Goal: Task Accomplishment & Management: Complete application form

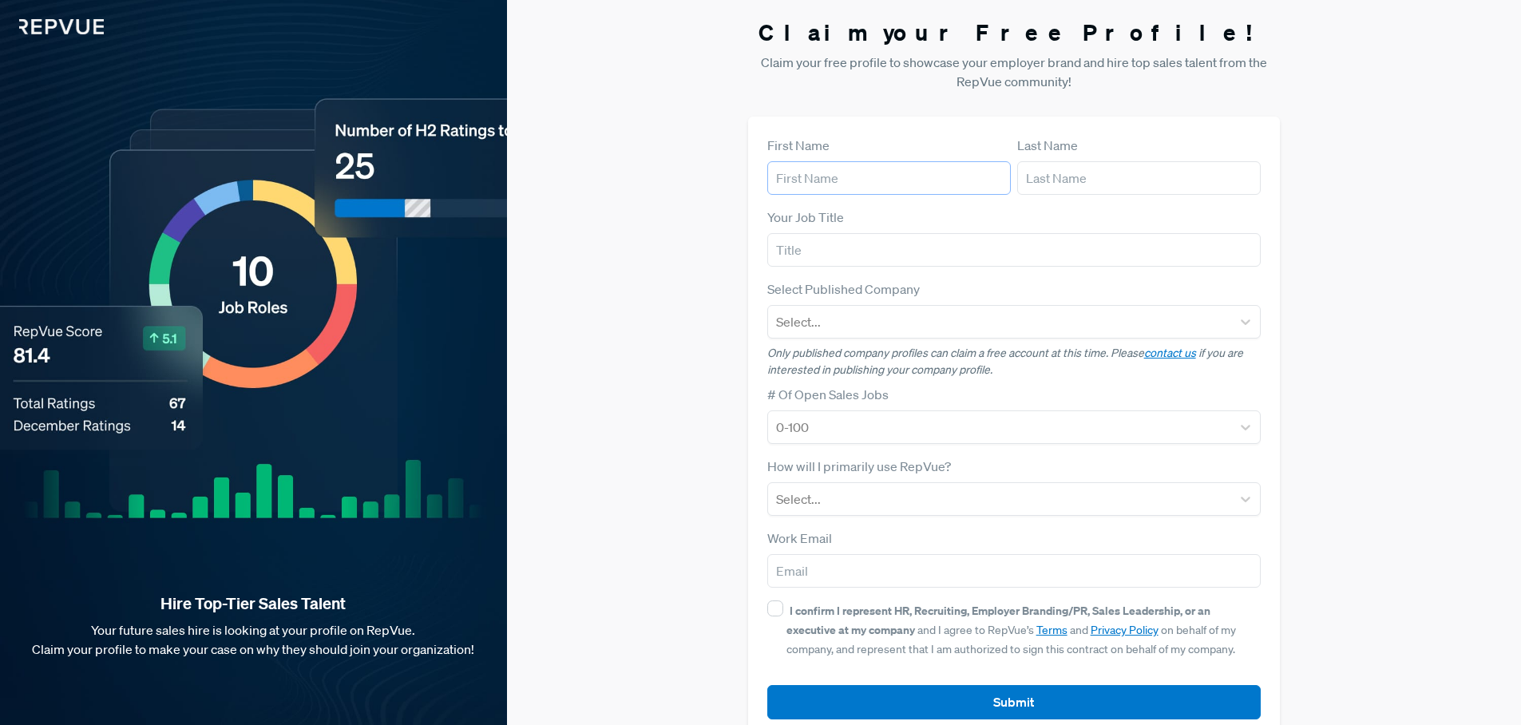
click at [808, 176] on input "text" at bounding box center [889, 178] width 244 height 34
type input "Naor"
click at [1056, 185] on input "text" at bounding box center [1139, 178] width 244 height 34
type input "Chazan"
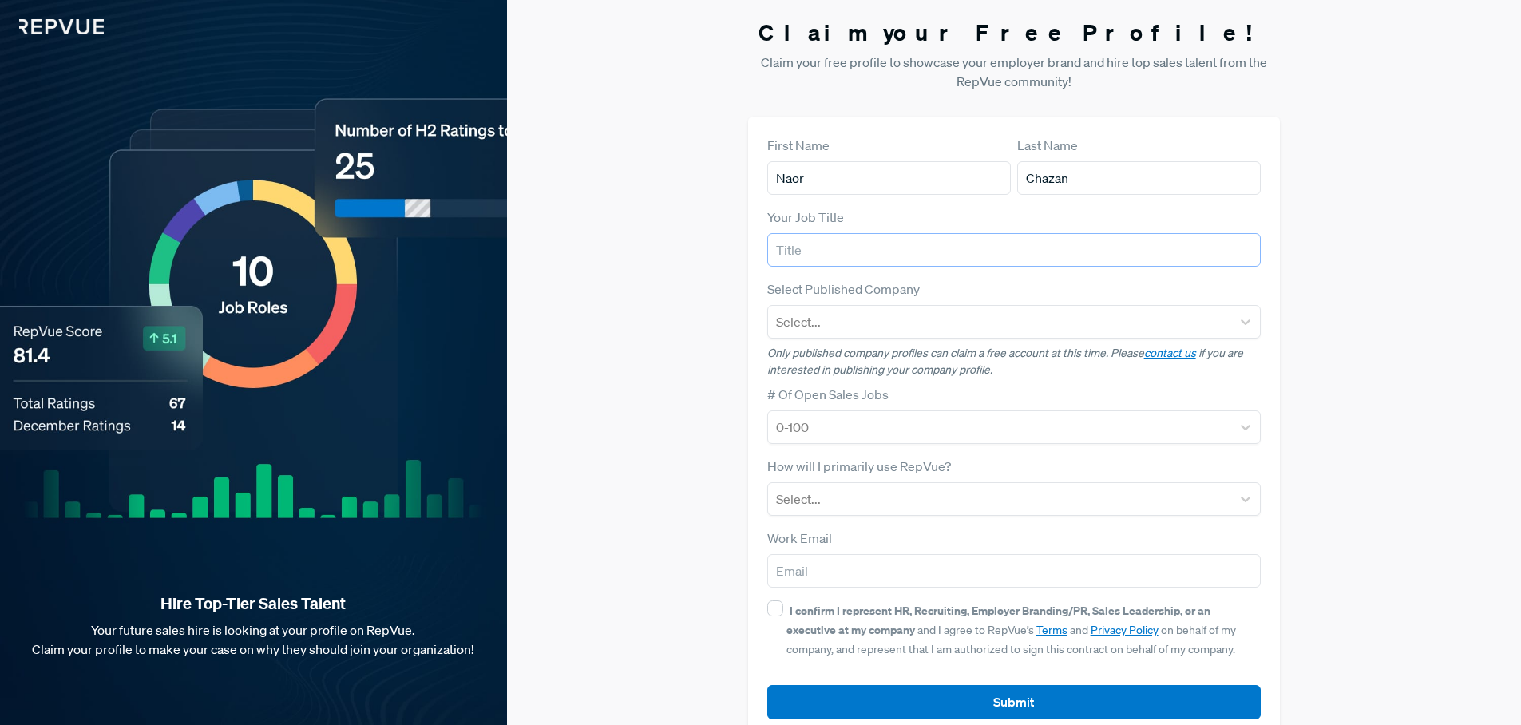
drag, startPoint x: 789, startPoint y: 259, endPoint x: 797, endPoint y: 258, distance: 8.1
click at [790, 259] on input "text" at bounding box center [1014, 250] width 494 height 34
click at [810, 257] on input "text" at bounding box center [1014, 250] width 494 height 34
click at [816, 257] on input "text" at bounding box center [1014, 250] width 494 height 34
click at [812, 251] on input "text" at bounding box center [1014, 250] width 494 height 34
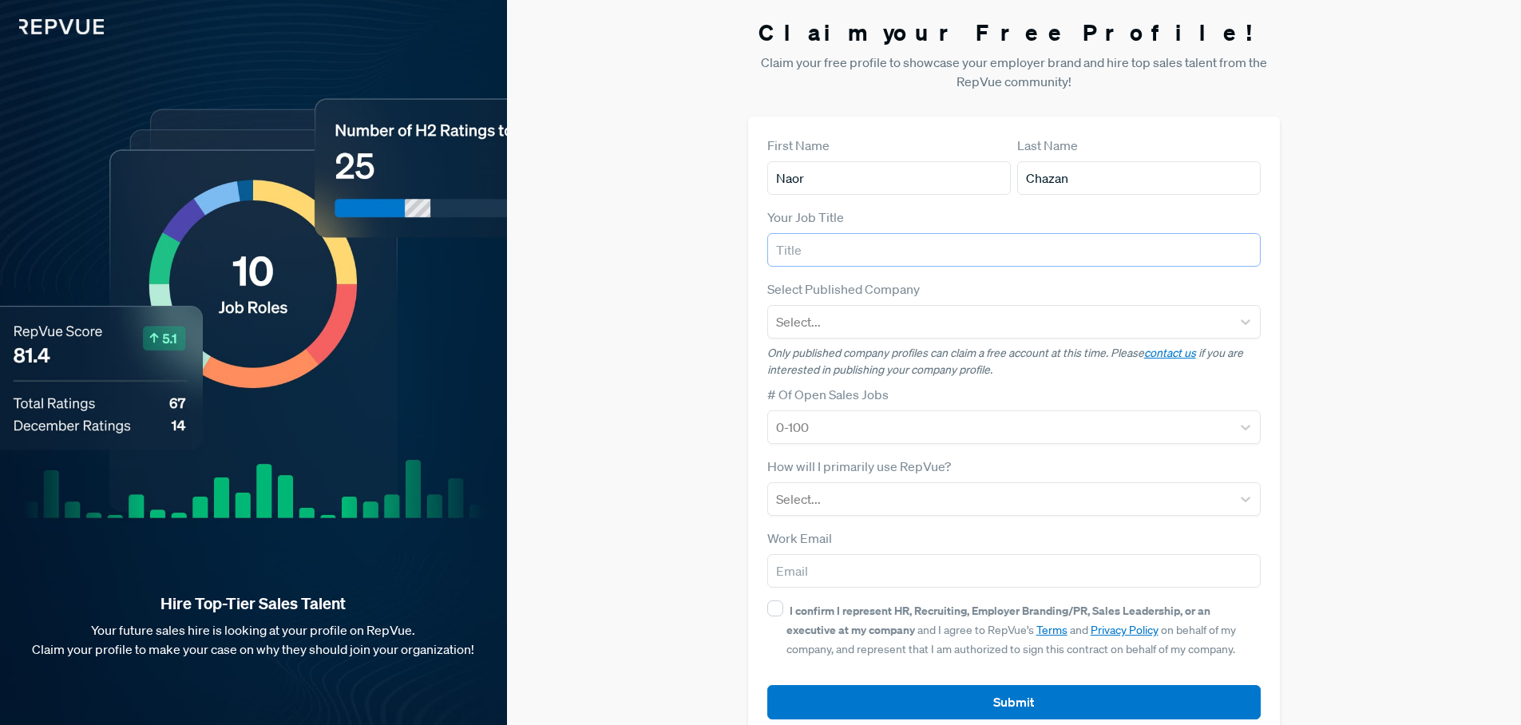
click at [812, 251] on input "text" at bounding box center [1014, 250] width 494 height 34
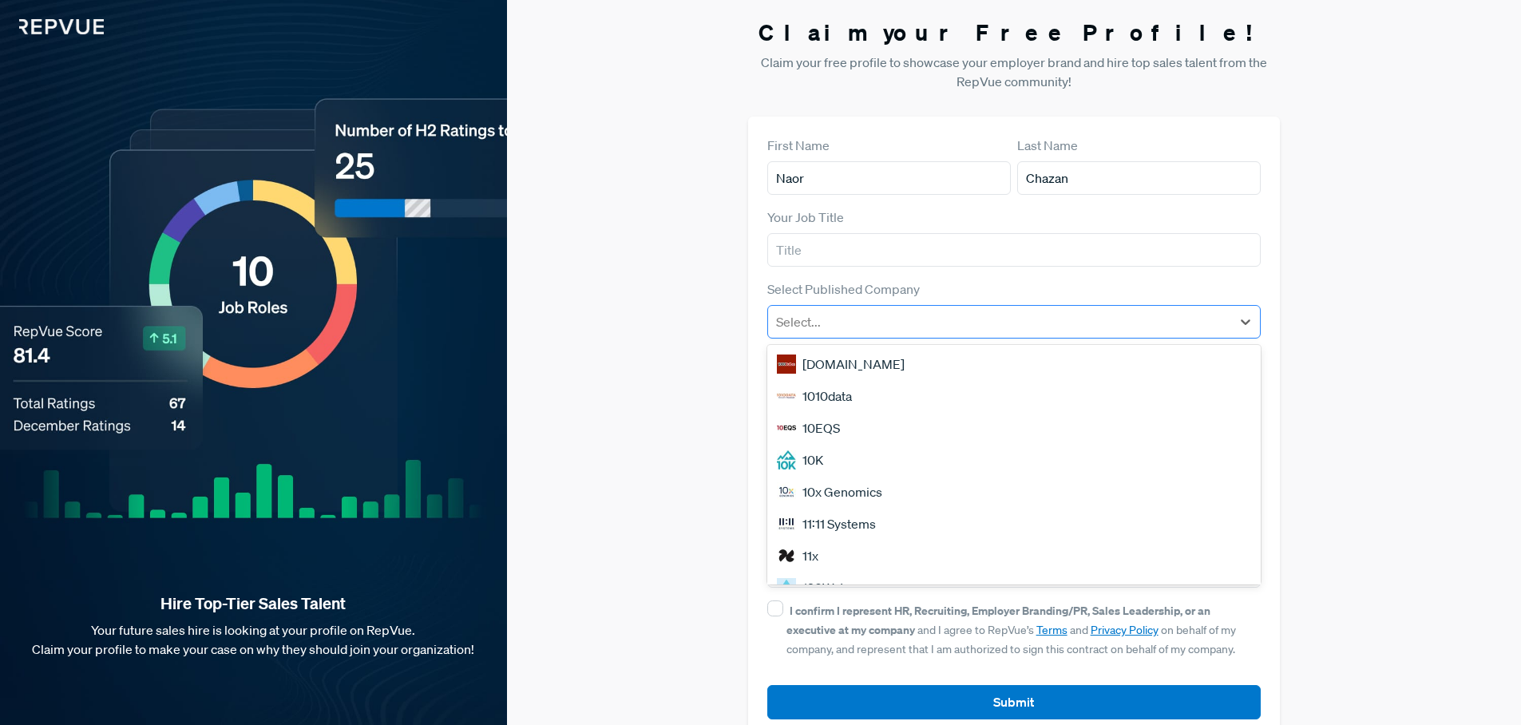
click at [893, 326] on div at bounding box center [1000, 322] width 448 height 22
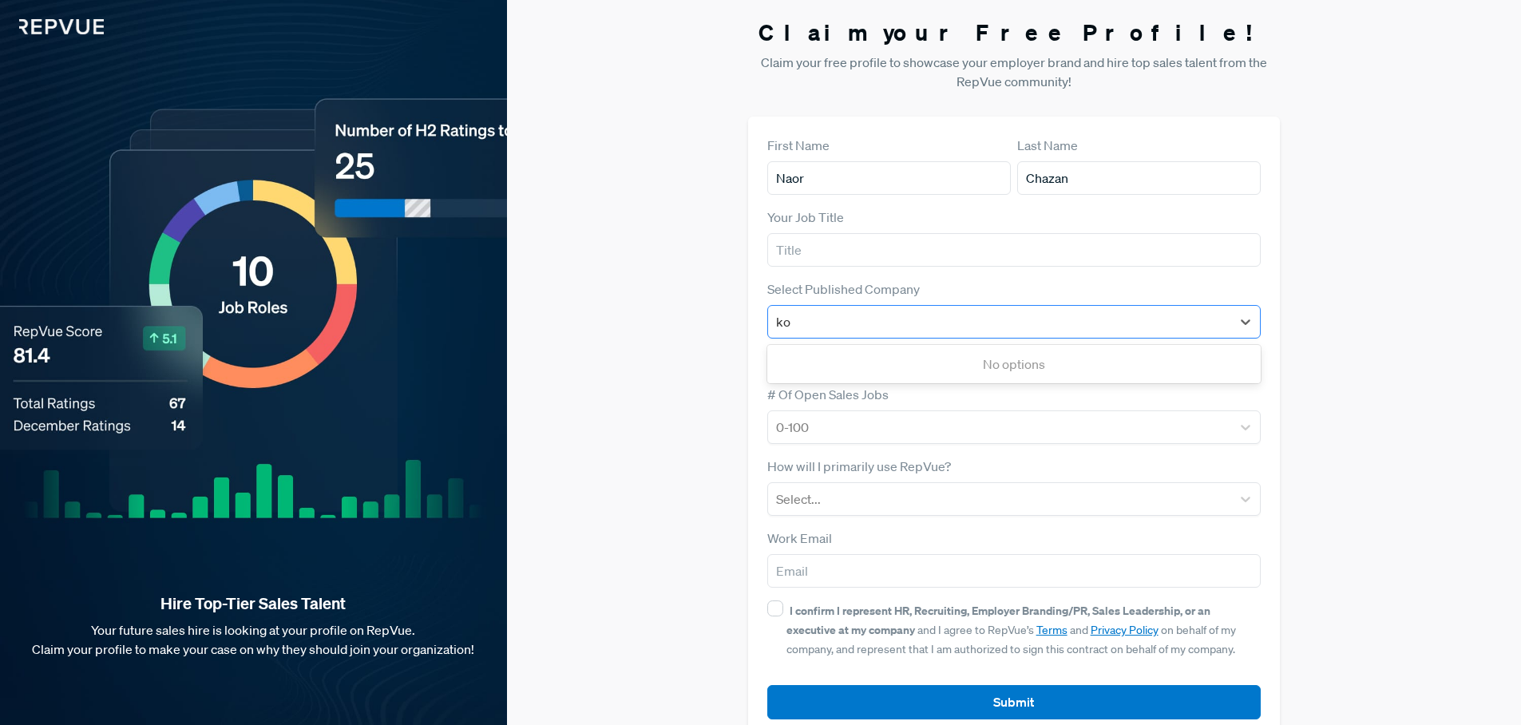
type input "k"
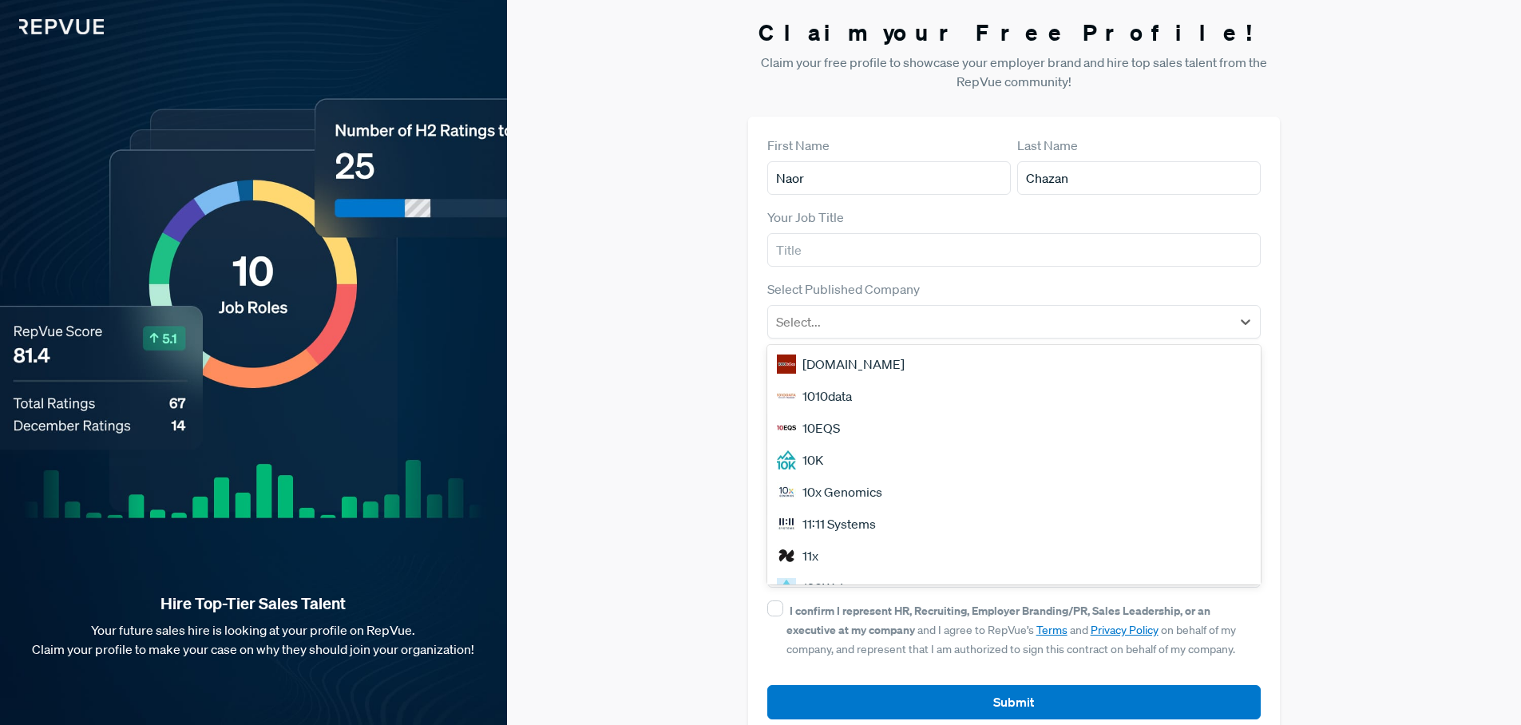
click at [646, 246] on div "Claim your Free Profile! Claim your free profile to showcase your employer bran…" at bounding box center [1014, 379] width 1014 height 758
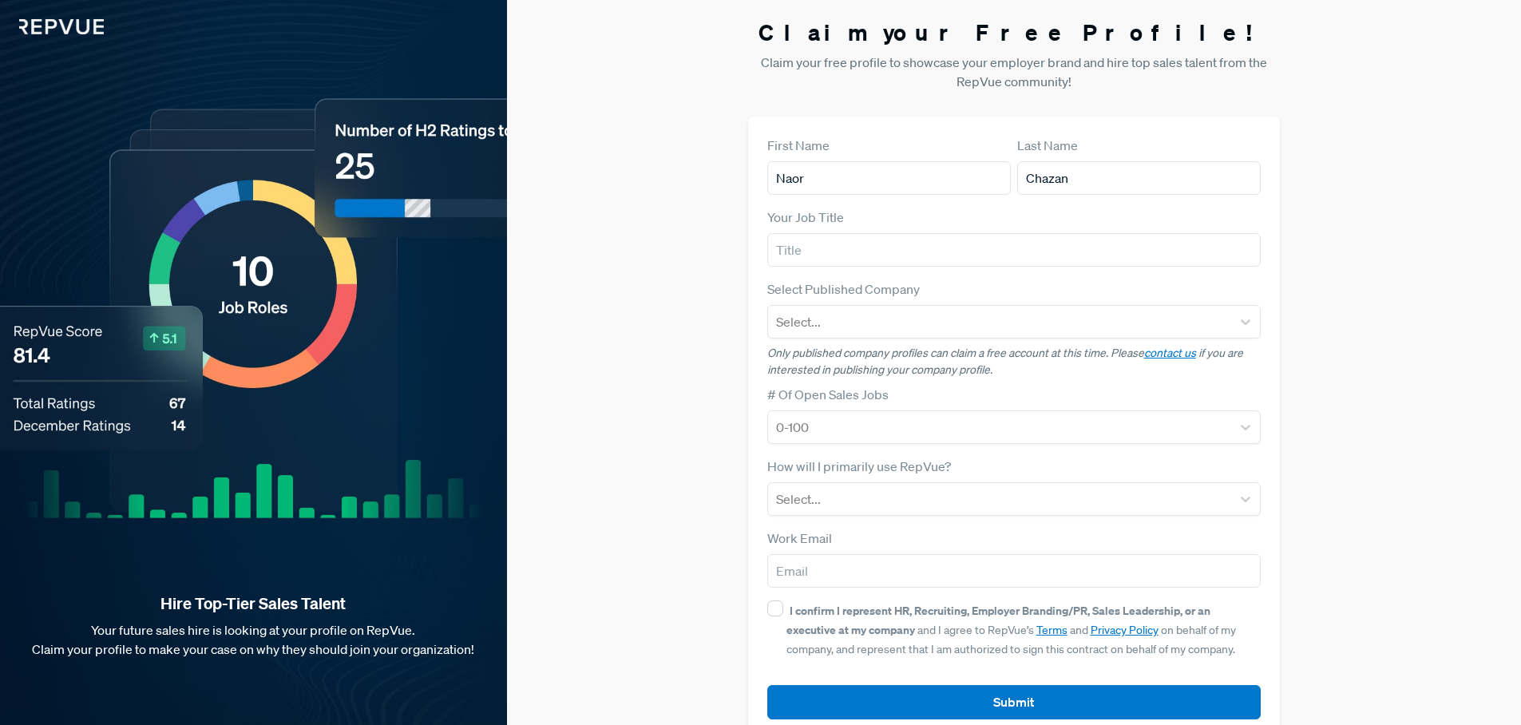
click at [640, 337] on div "Claim your Free Profile! Claim your free profile to showcase your employer bran…" at bounding box center [1014, 379] width 1014 height 758
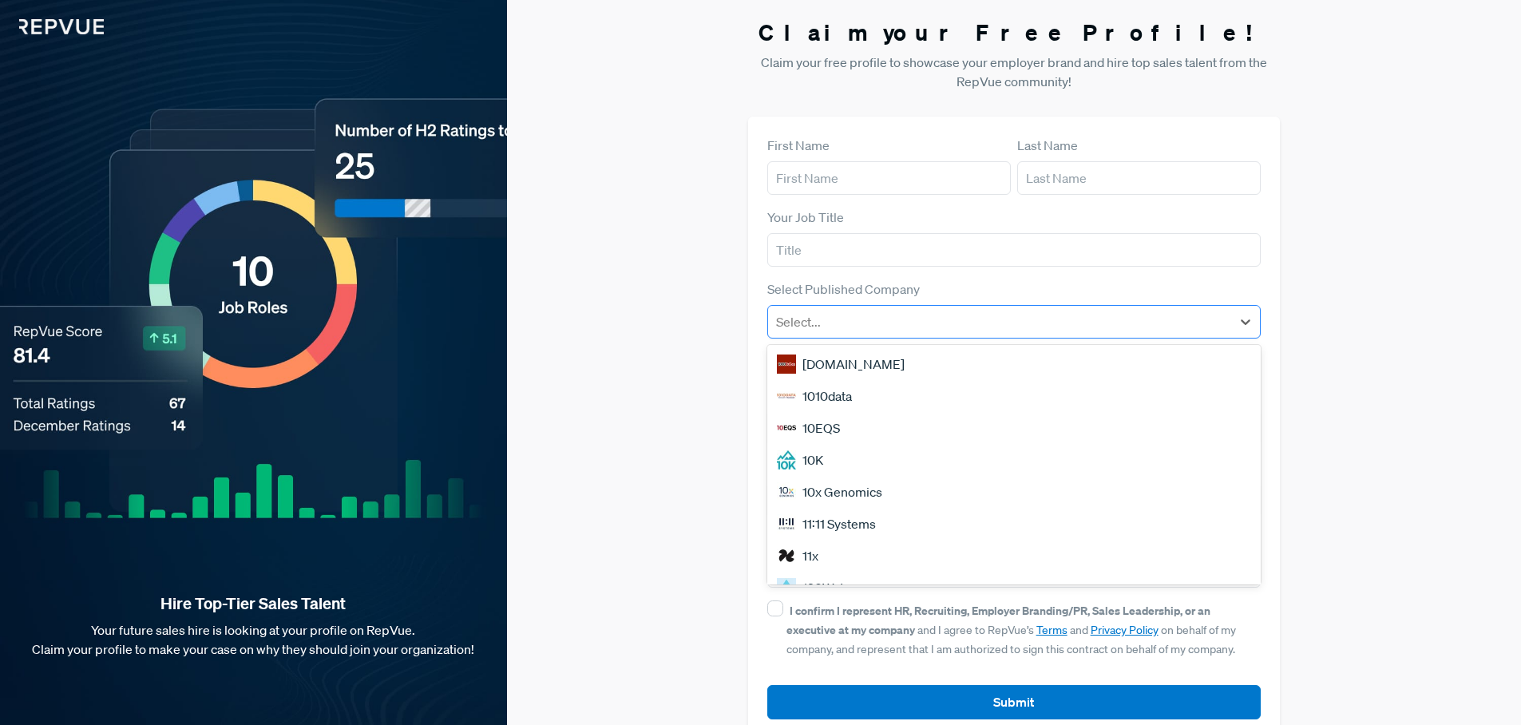
click at [812, 330] on div at bounding box center [1000, 322] width 448 height 22
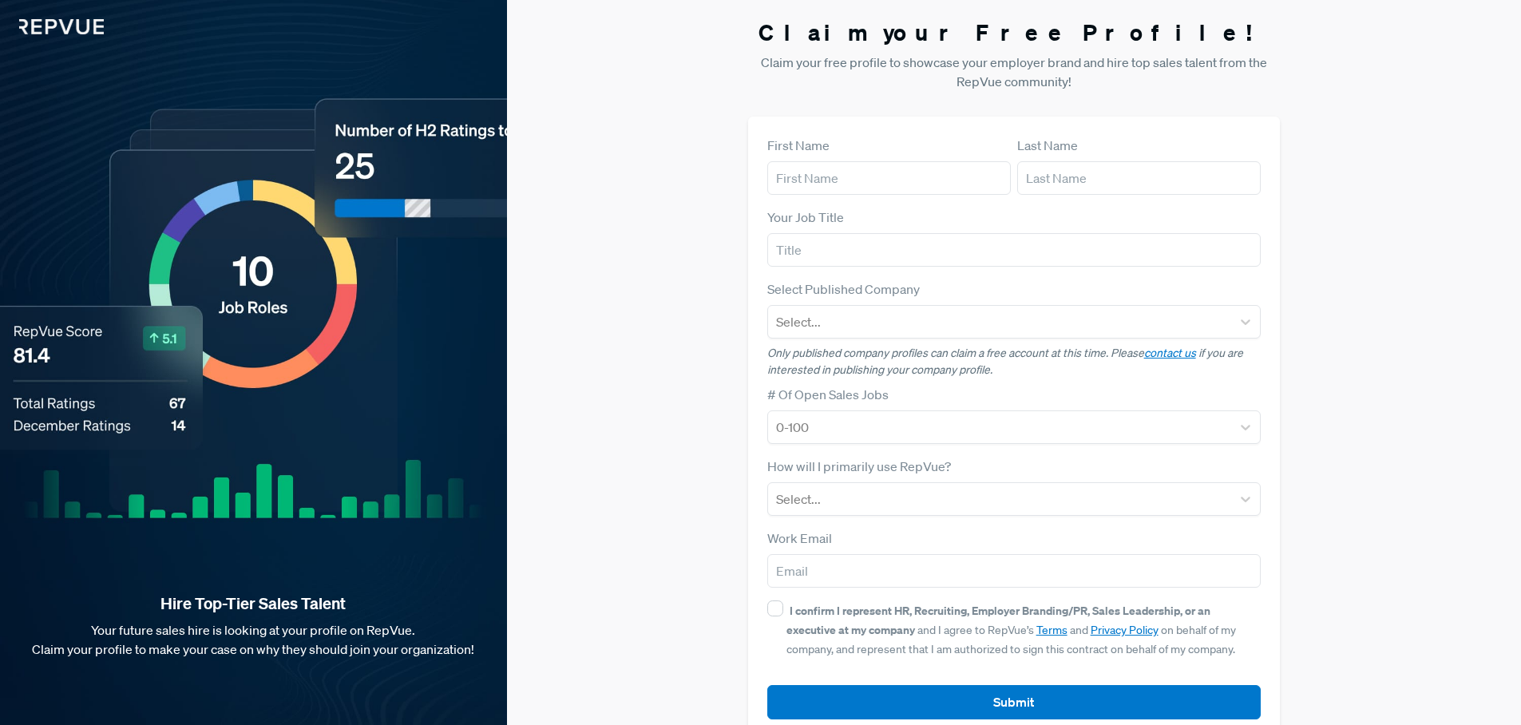
click at [653, 315] on div "Claim your Free Profile! Claim your free profile to showcase your employer bran…" at bounding box center [1014, 379] width 1014 height 758
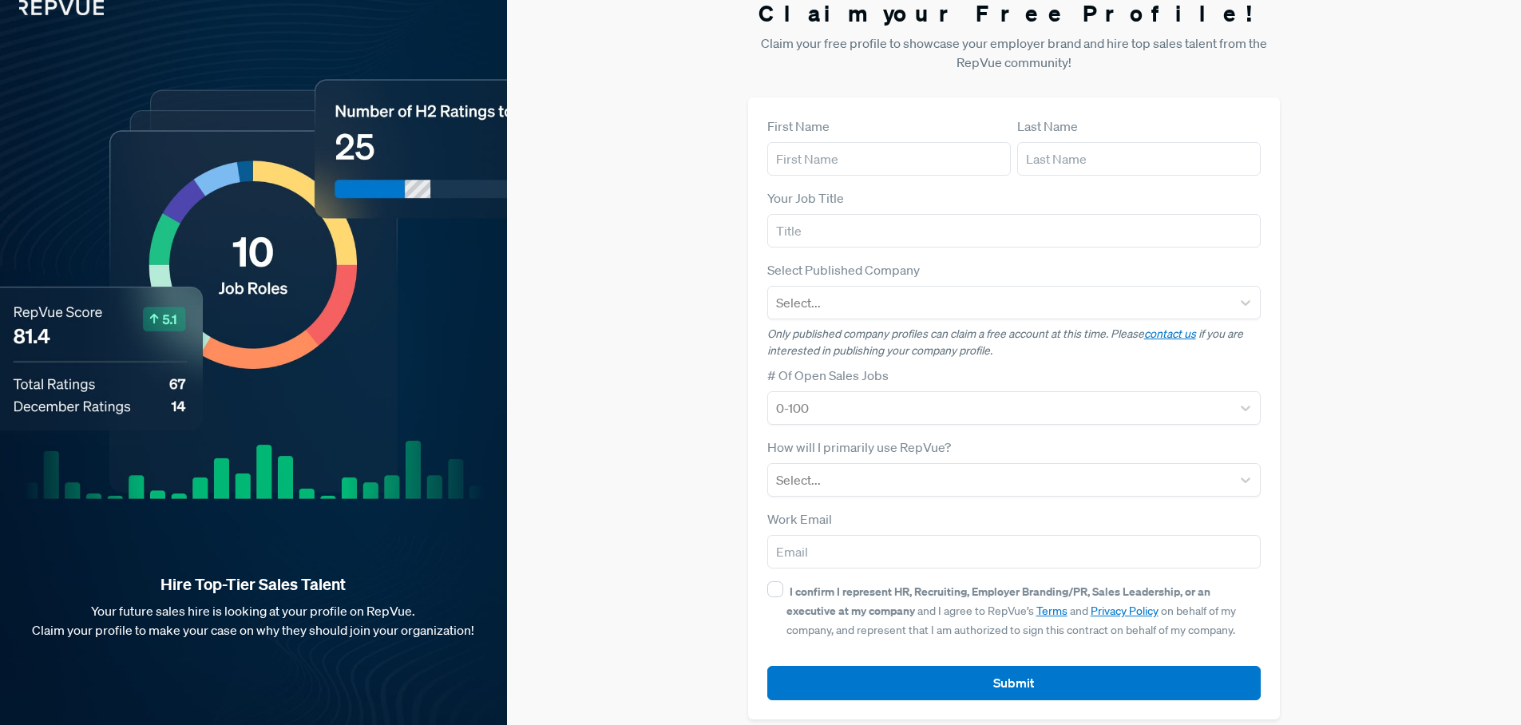
scroll to position [33, 0]
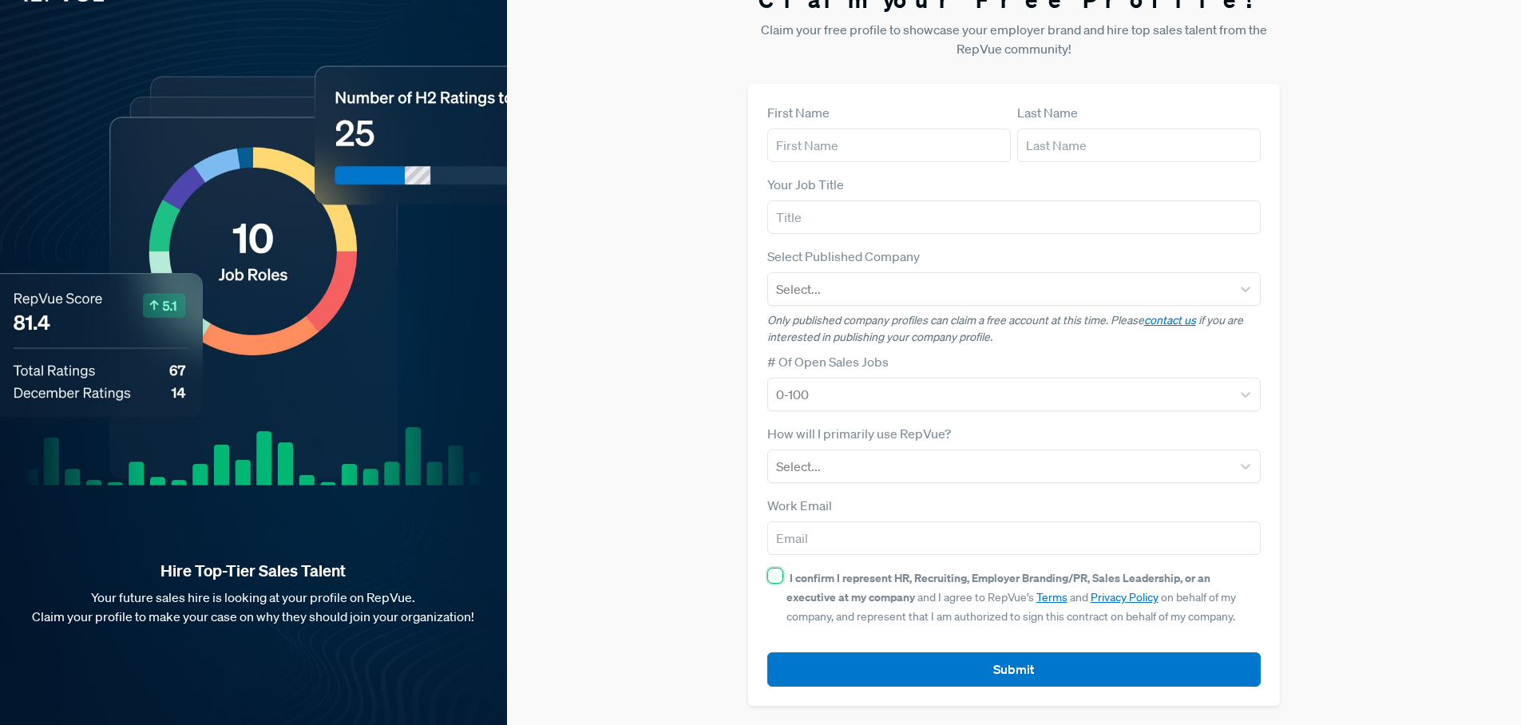
click at [780, 577] on input "I confirm I represent HR, Recruiting, Employer Branding/PR, Sales Leadership, o…" at bounding box center [775, 576] width 16 height 16
checkbox input "true"
click at [668, 510] on div "Claim your Free Profile! Claim your free profile to showcase your employer bran…" at bounding box center [1014, 346] width 1014 height 758
click at [640, 309] on div "Claim your Free Profile! Claim your free profile to showcase your employer bran…" at bounding box center [1014, 346] width 1014 height 758
click at [820, 278] on div at bounding box center [1000, 289] width 448 height 22
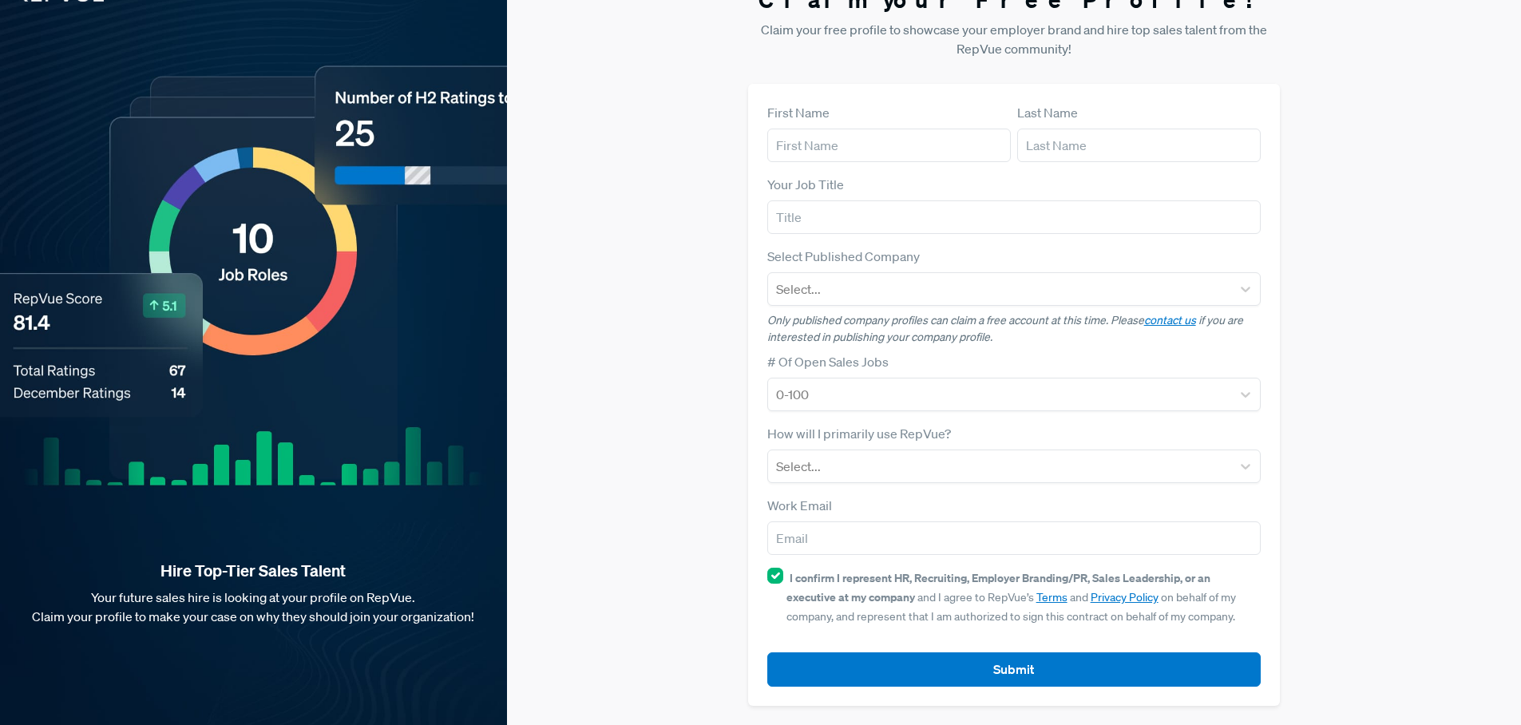
click at [668, 292] on div "Claim your Free Profile! Claim your free profile to showcase your employer bran…" at bounding box center [1014, 346] width 1014 height 758
click at [814, 156] on input "text" at bounding box center [889, 146] width 244 height 34
click at [814, 154] on input "text" at bounding box center [889, 146] width 244 height 34
type input "Naor"
click at [1076, 154] on input "text" at bounding box center [1139, 146] width 244 height 34
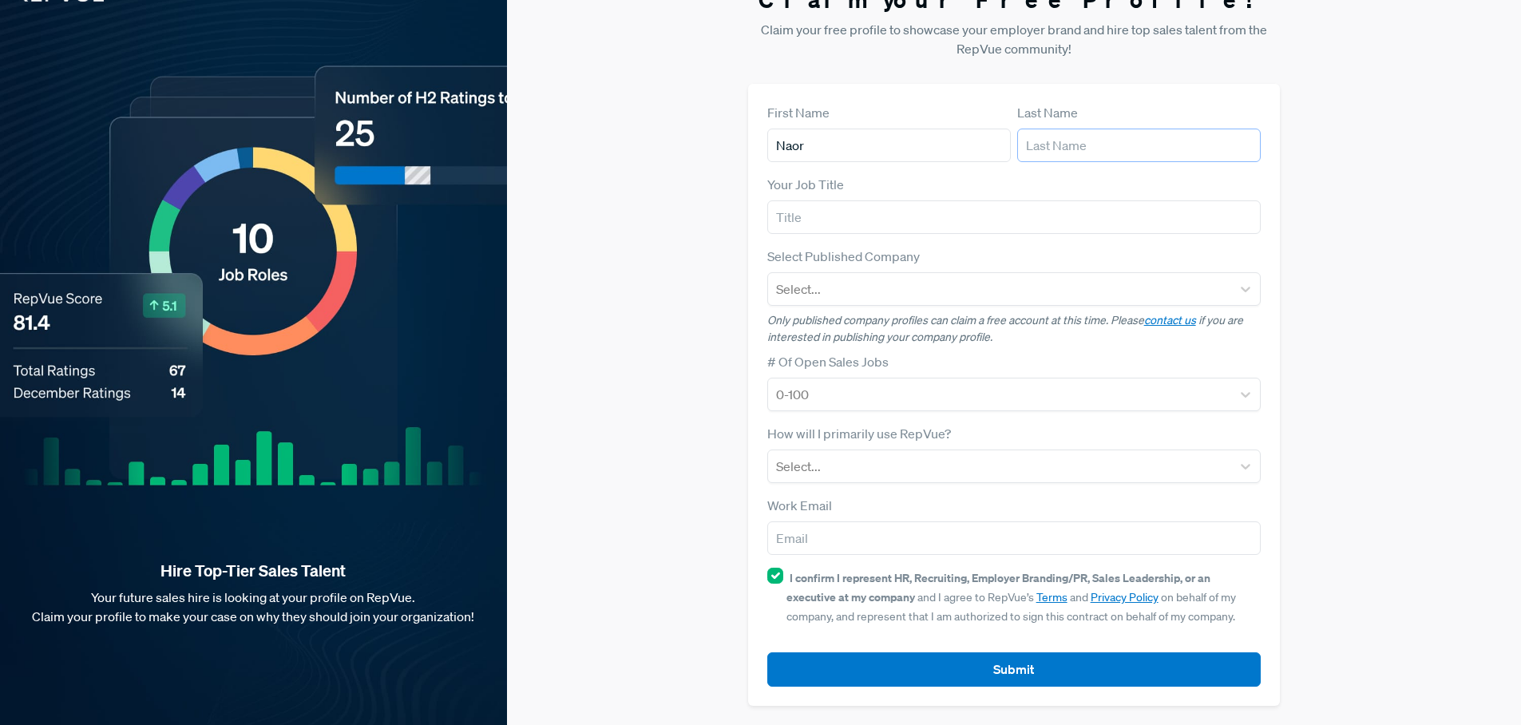
type input "Chazan"
drag, startPoint x: 855, startPoint y: 190, endPoint x: 854, endPoint y: 198, distance: 8.0
click at [854, 191] on div "Your Job Title" at bounding box center [1014, 204] width 494 height 59
click at [856, 210] on input "text" at bounding box center [1014, 217] width 494 height 34
click at [856, 228] on input "text" at bounding box center [1014, 217] width 494 height 34
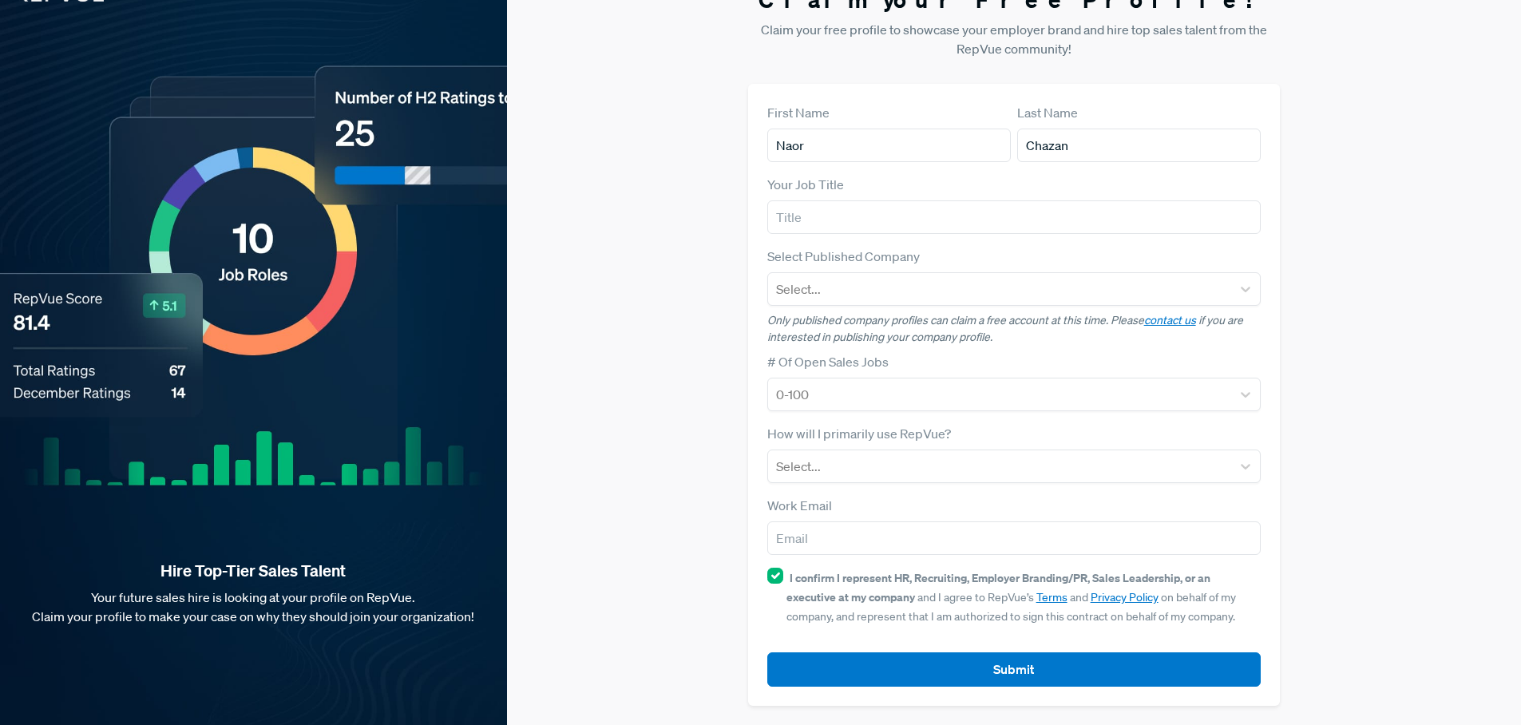
click at [631, 271] on div "Claim your Free Profile! Claim your free profile to showcase your employer bran…" at bounding box center [1014, 346] width 1014 height 758
click at [618, 334] on div "Claim your Free Profile! Claim your free profile to showcase your employer bran…" at bounding box center [1014, 346] width 1014 height 758
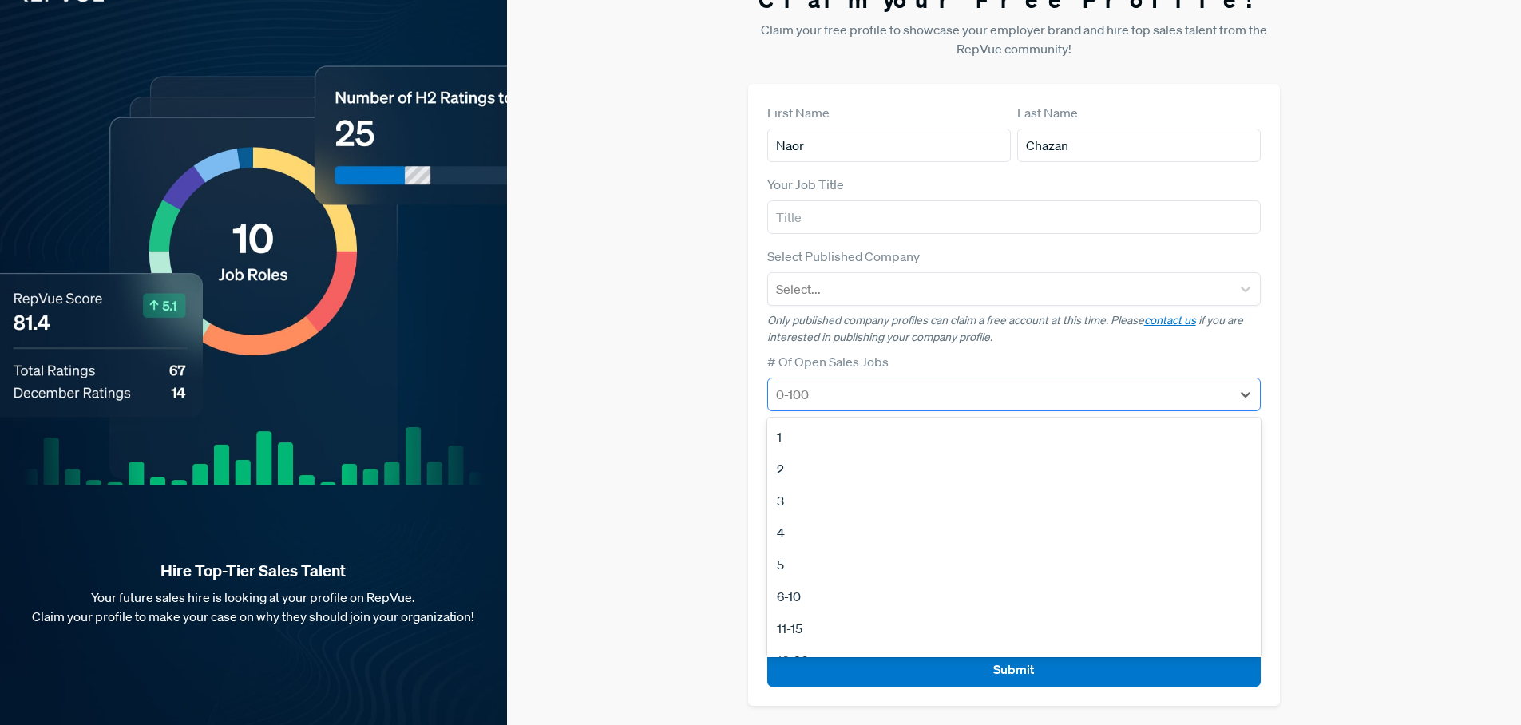
click at [837, 398] on div at bounding box center [1000, 394] width 448 height 22
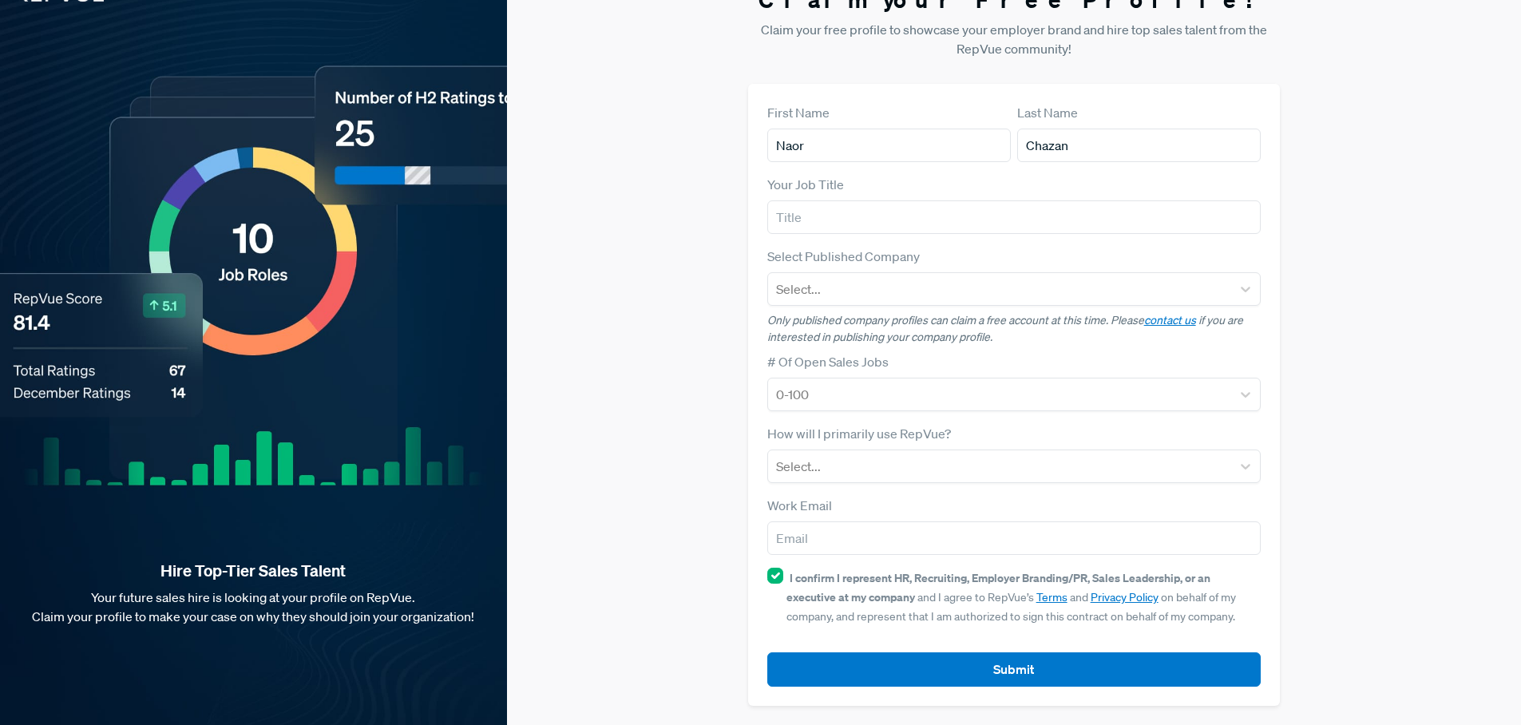
click at [654, 422] on div "Claim your Free Profile! Claim your free profile to showcase your employer bran…" at bounding box center [1014, 346] width 1014 height 758
click at [640, 440] on div "Claim your Free Profile! Claim your free profile to showcase your employer bran…" at bounding box center [1014, 346] width 1014 height 758
click at [840, 472] on div at bounding box center [1000, 466] width 448 height 22
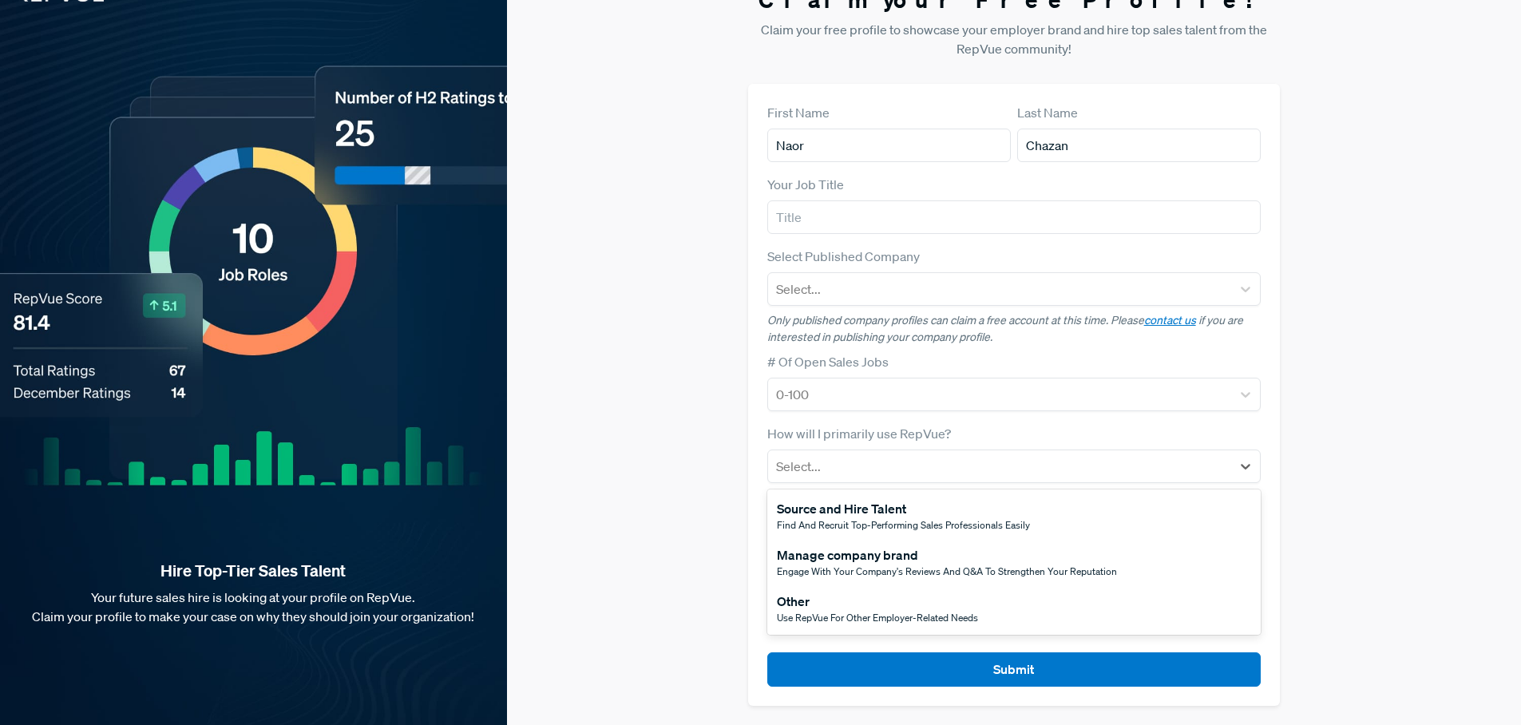
click at [851, 554] on div "Manage company brand" at bounding box center [947, 554] width 340 height 19
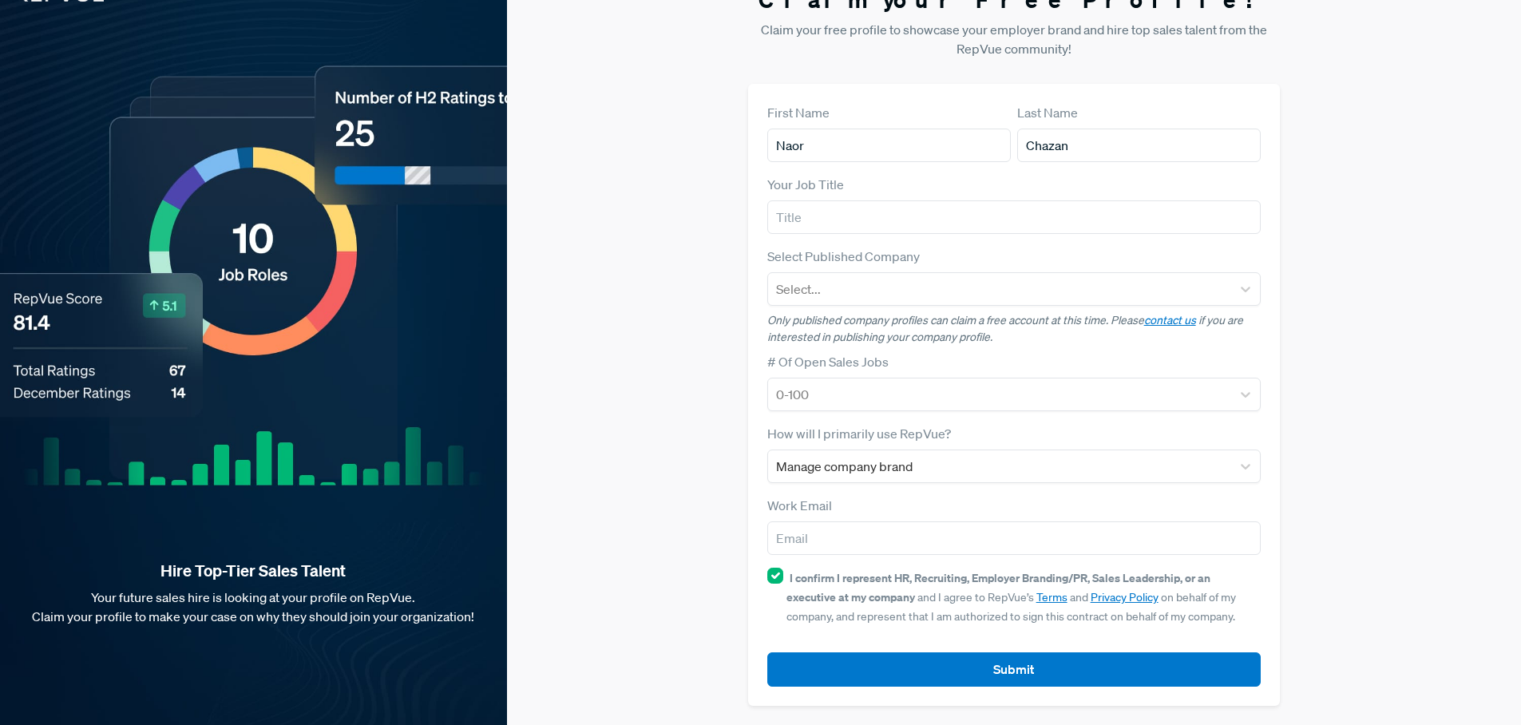
click at [653, 473] on div "Claim your Free Profile! Claim your free profile to showcase your employer bran…" at bounding box center [1014, 346] width 1014 height 758
click at [860, 551] on input "email" at bounding box center [1014, 538] width 494 height 34
click at [862, 536] on input "email" at bounding box center [1014, 538] width 494 height 34
type input "[EMAIL_ADDRESS][DOMAIN_NAME]"
click at [916, 545] on input "[EMAIL_ADDRESS][DOMAIN_NAME]" at bounding box center [1014, 538] width 494 height 34
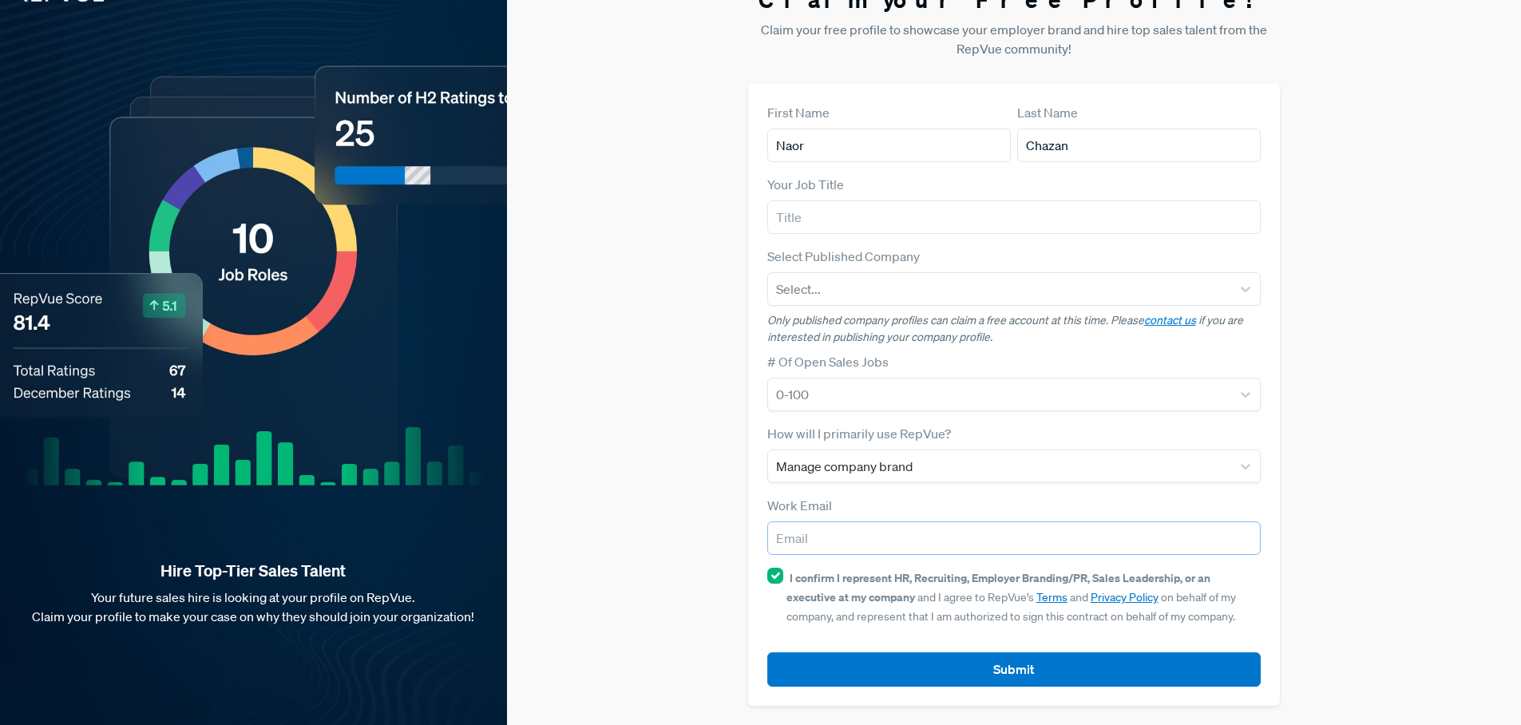
paste input "[EMAIL_ADDRESS][DOMAIN_NAME]"
type input "[EMAIL_ADDRESS][DOMAIN_NAME]"
click at [648, 319] on div "Claim your Free Profile! Claim your free profile to showcase your employer bran…" at bounding box center [1014, 346] width 1014 height 758
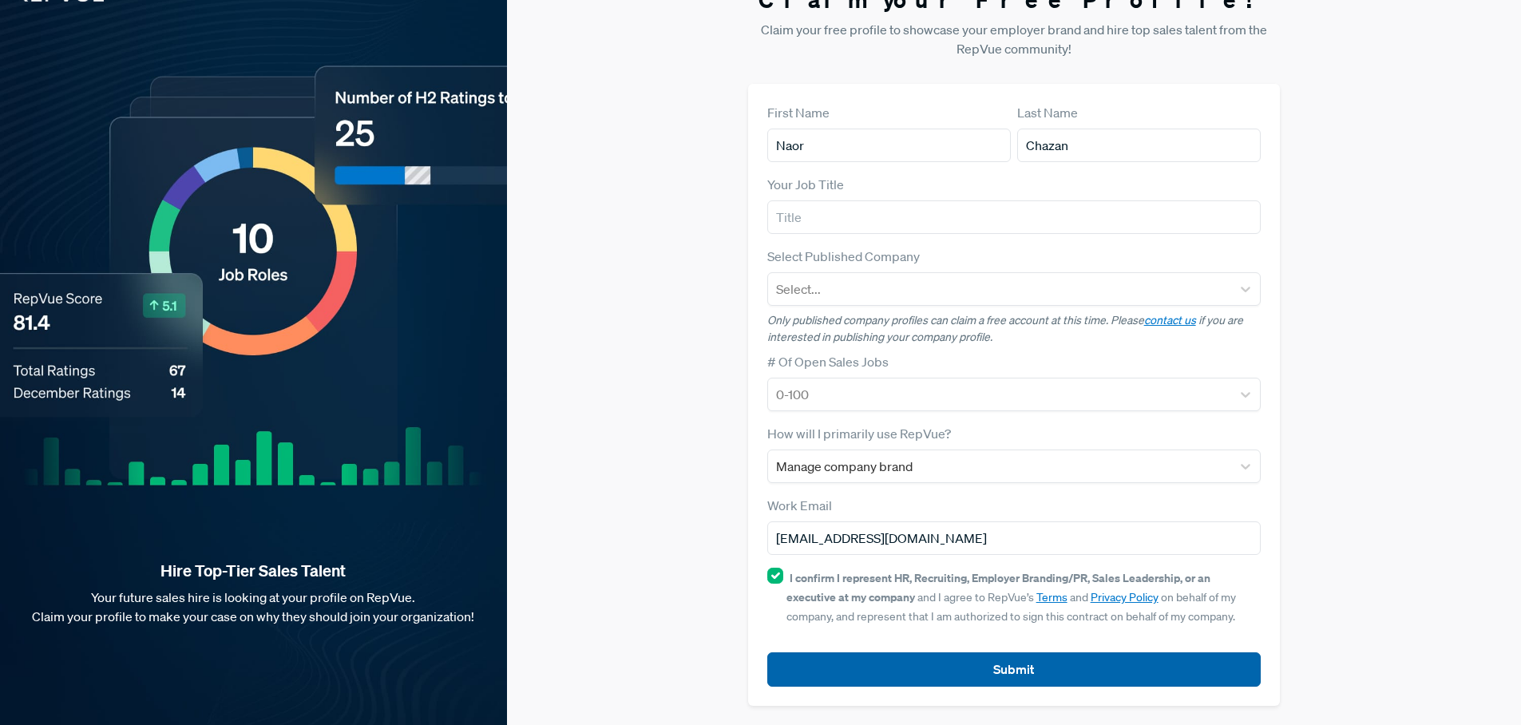
click at [1001, 668] on button "Submit" at bounding box center [1014, 669] width 494 height 34
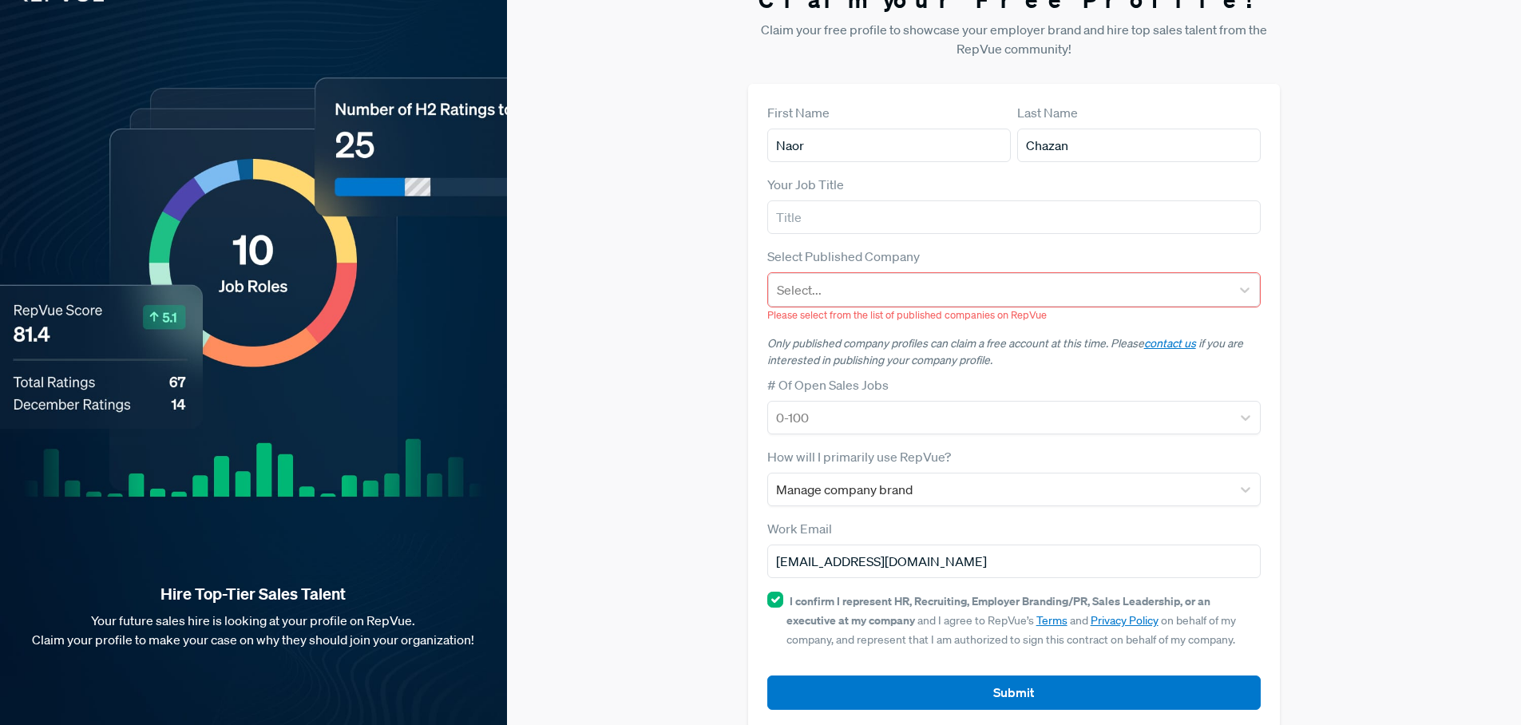
click at [846, 266] on div "Select Published Company Select... Please select from the list of published com…" at bounding box center [1014, 285] width 494 height 76
click at [846, 275] on div "Select..." at bounding box center [1014, 290] width 493 height 34
type input "korio"
click at [724, 357] on div "Claim your Free Profile! Claim your free profile to showcase your employer bran…" at bounding box center [1014, 357] width 1014 height 781
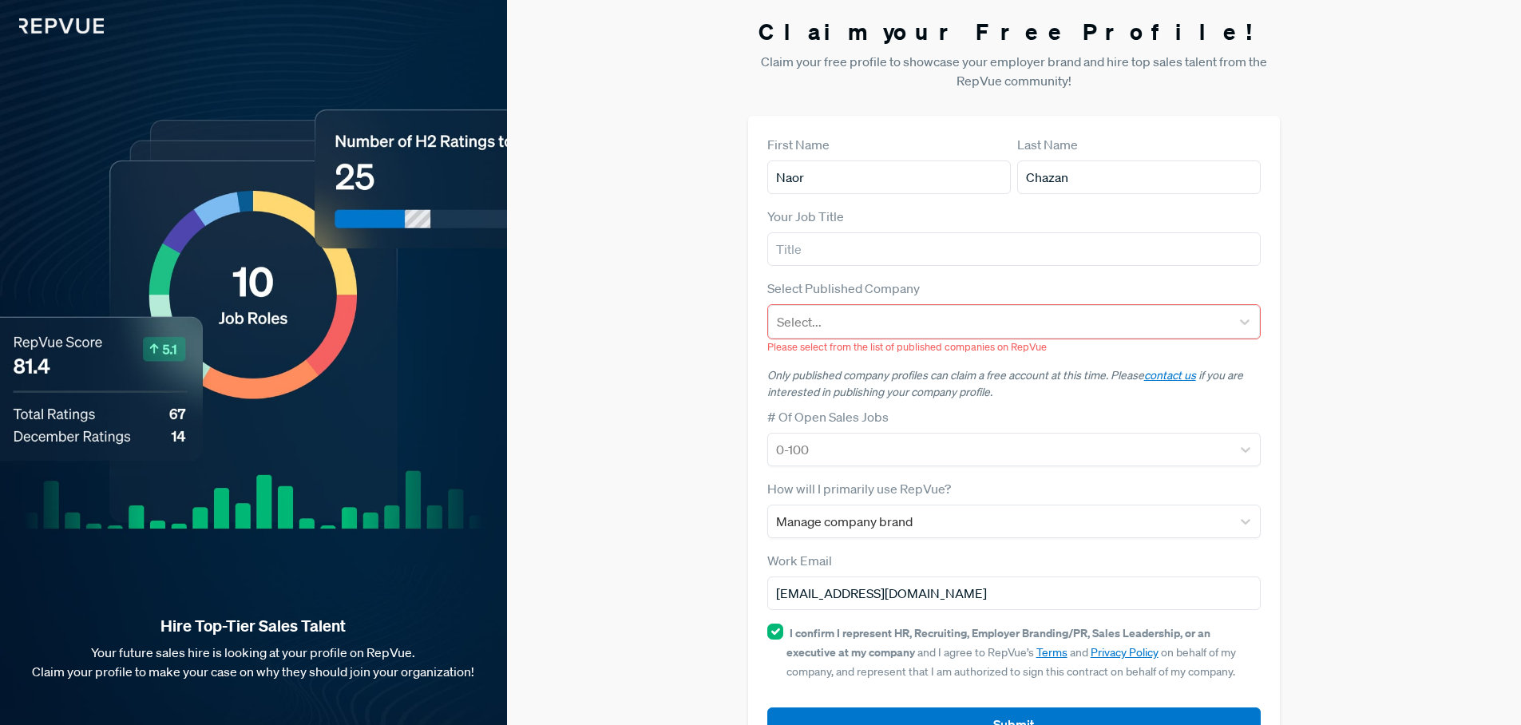
scroll to position [0, 0]
